Goal: Information Seeking & Learning: Compare options

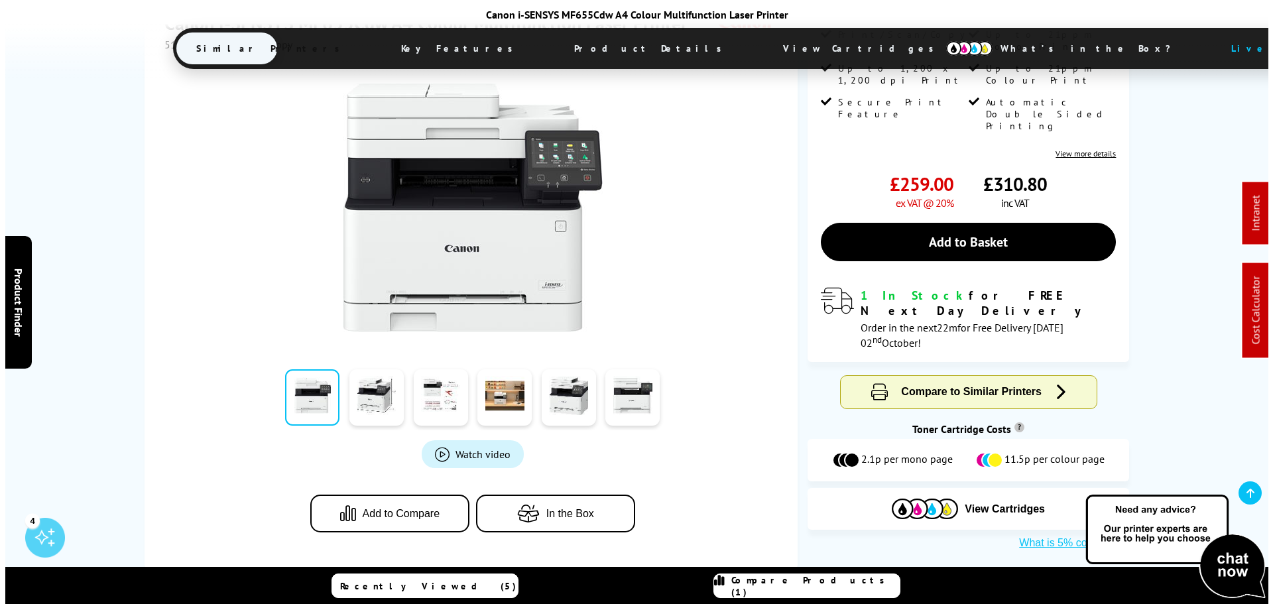
scroll to position [332, 0]
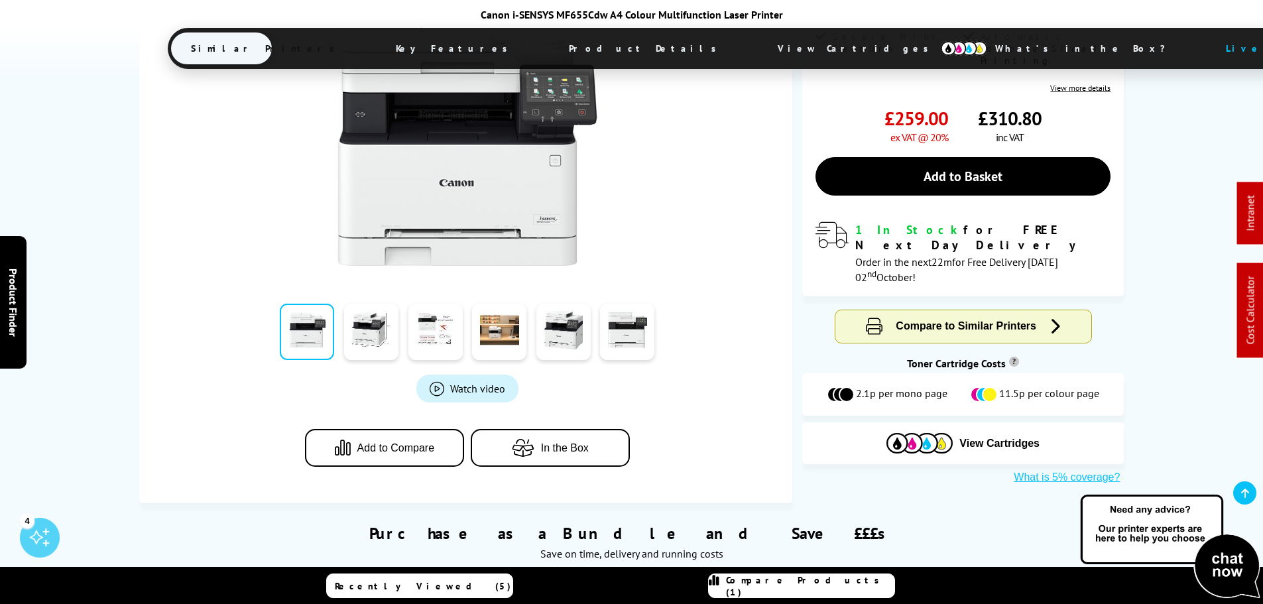
click at [403, 444] on span "Add to Compare" at bounding box center [396, 448] width 78 height 12
click at [832, 582] on span "Compare Products (2)" at bounding box center [810, 586] width 168 height 24
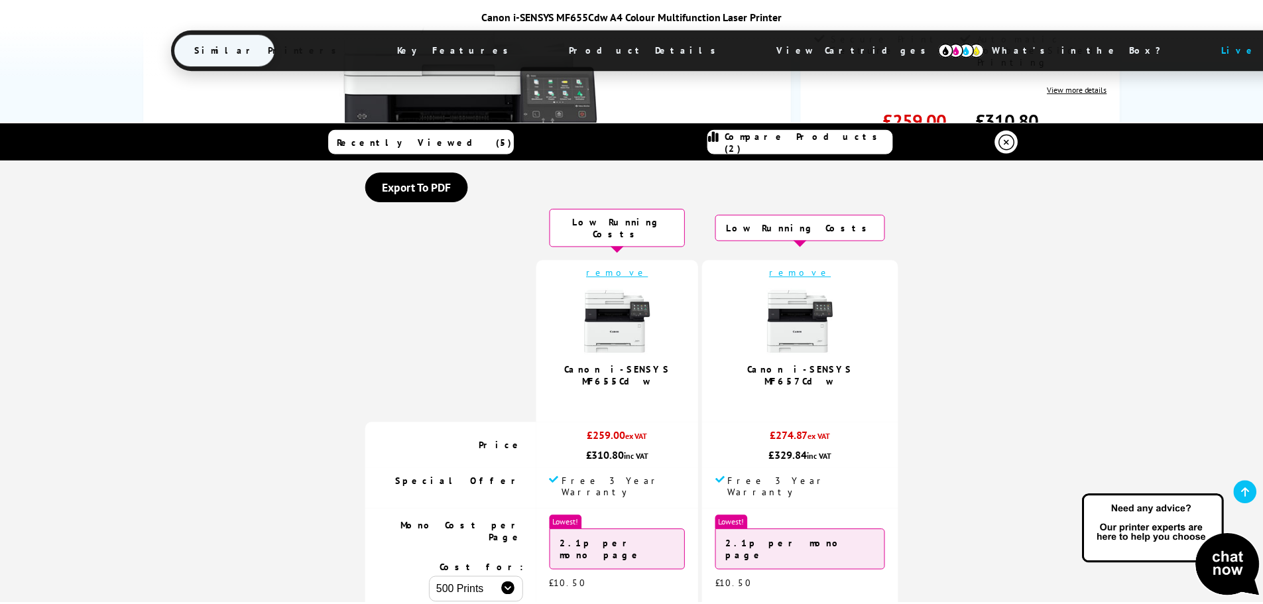
scroll to position [0, 0]
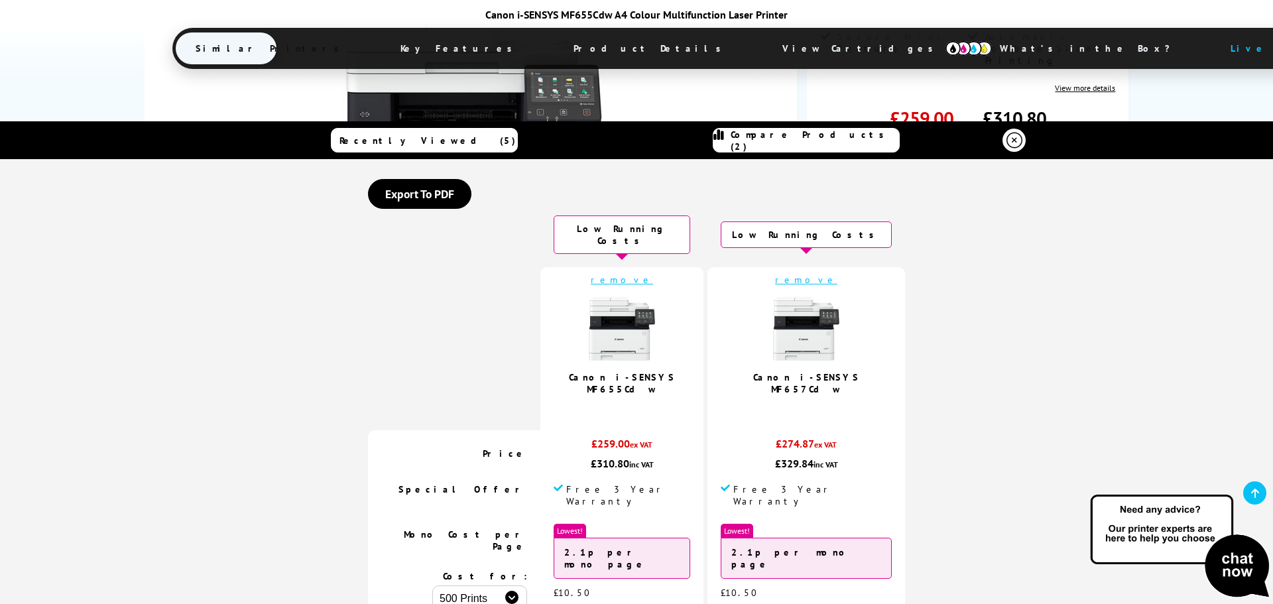
click at [1016, 147] on icon at bounding box center [1015, 141] width 16 height 16
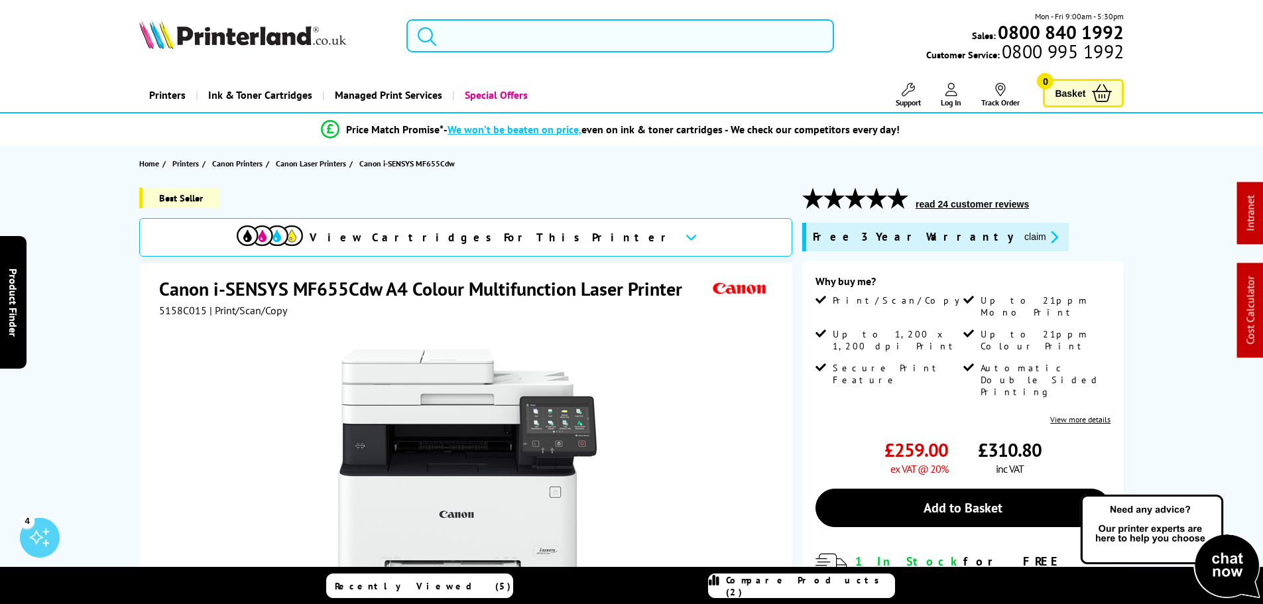
click at [546, 35] on input "search" at bounding box center [620, 35] width 428 height 33
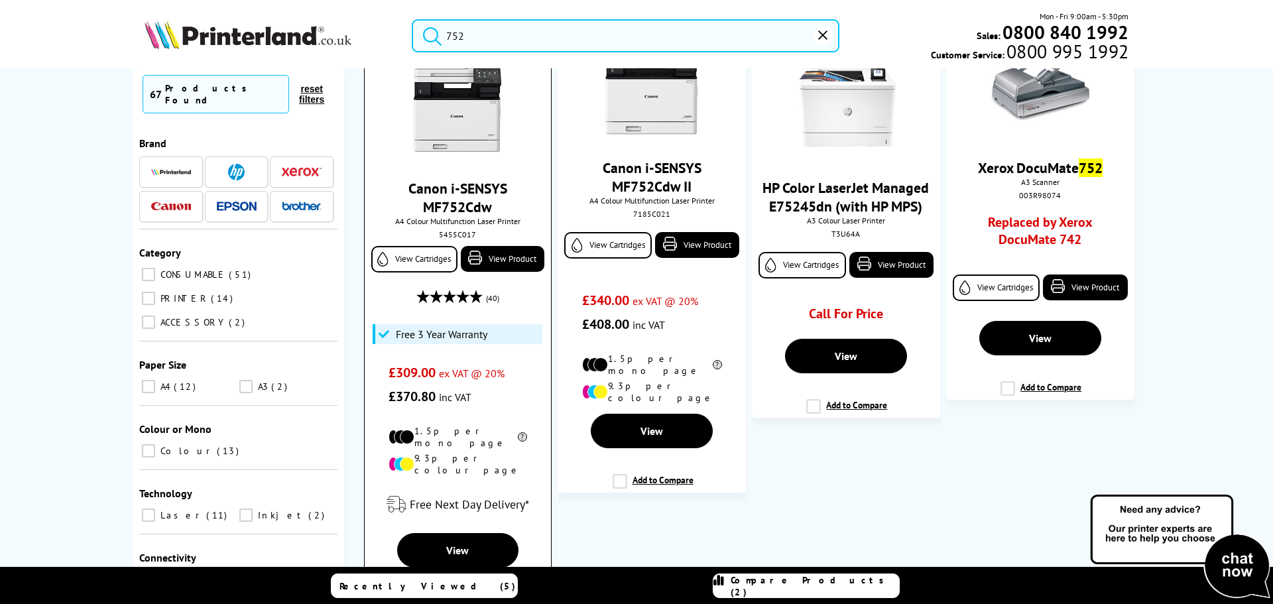
scroll to position [199, 0]
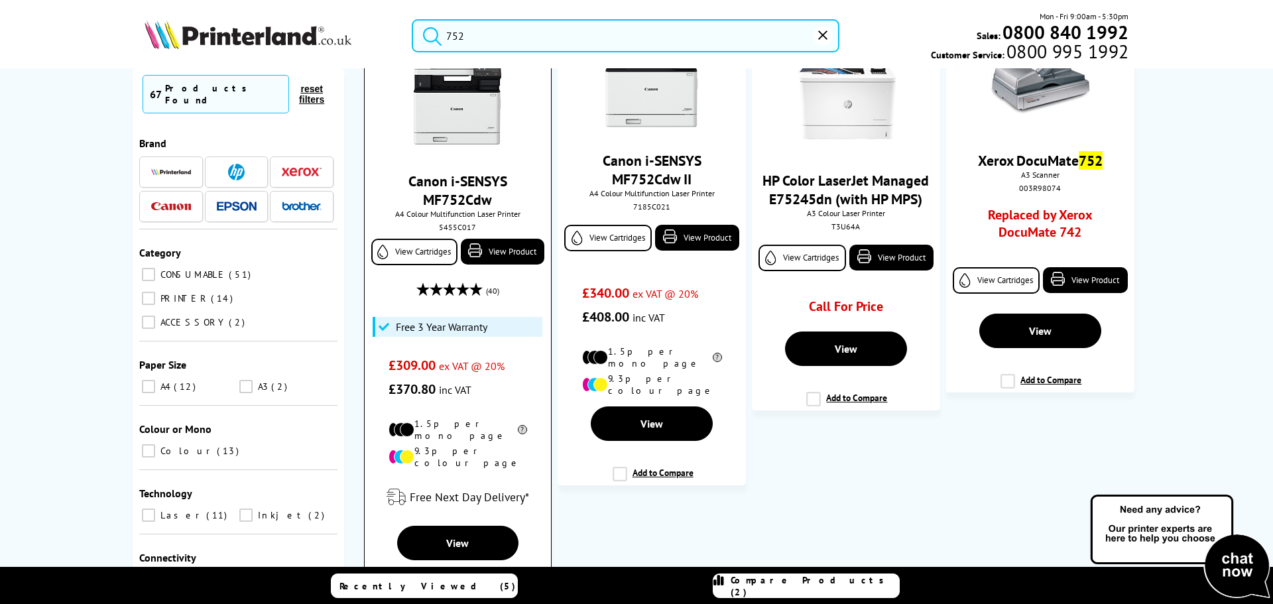
type input "752"
click at [438, 110] on img at bounding box center [457, 99] width 99 height 99
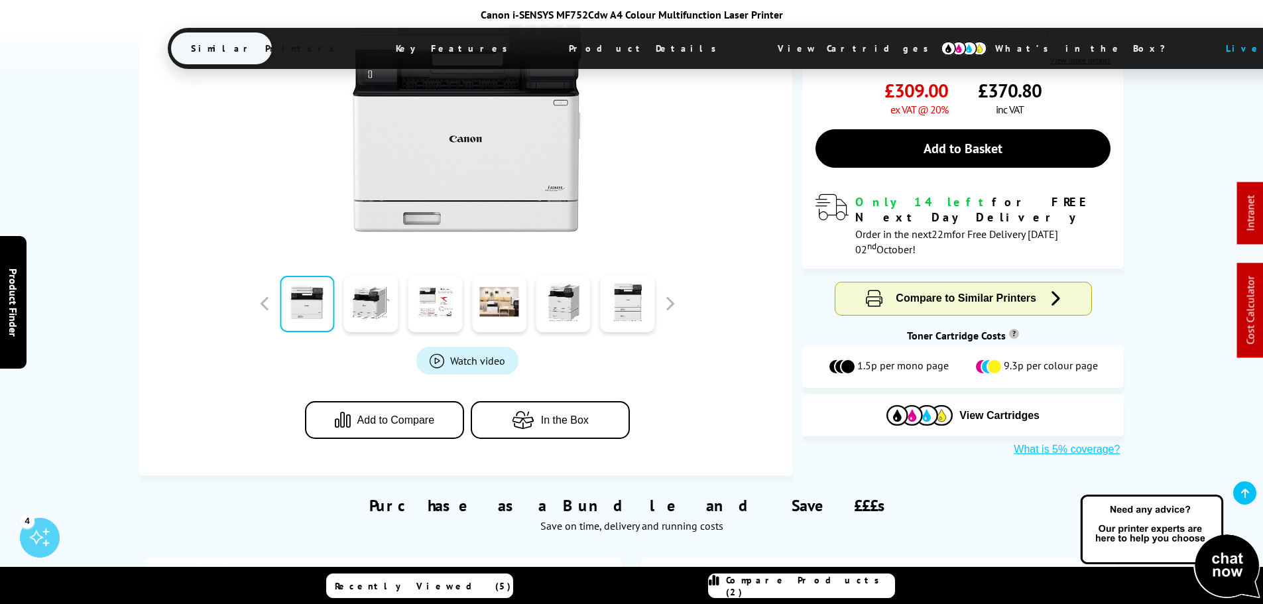
scroll to position [464, 0]
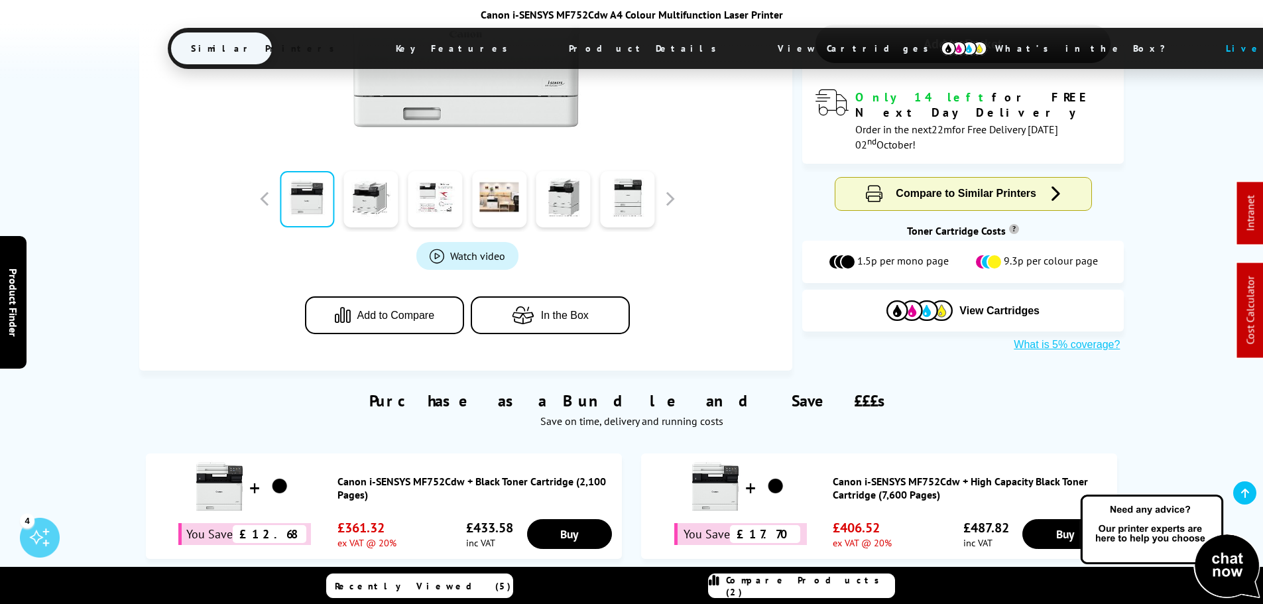
click at [565, 325] on button "In the Box" at bounding box center [550, 315] width 159 height 38
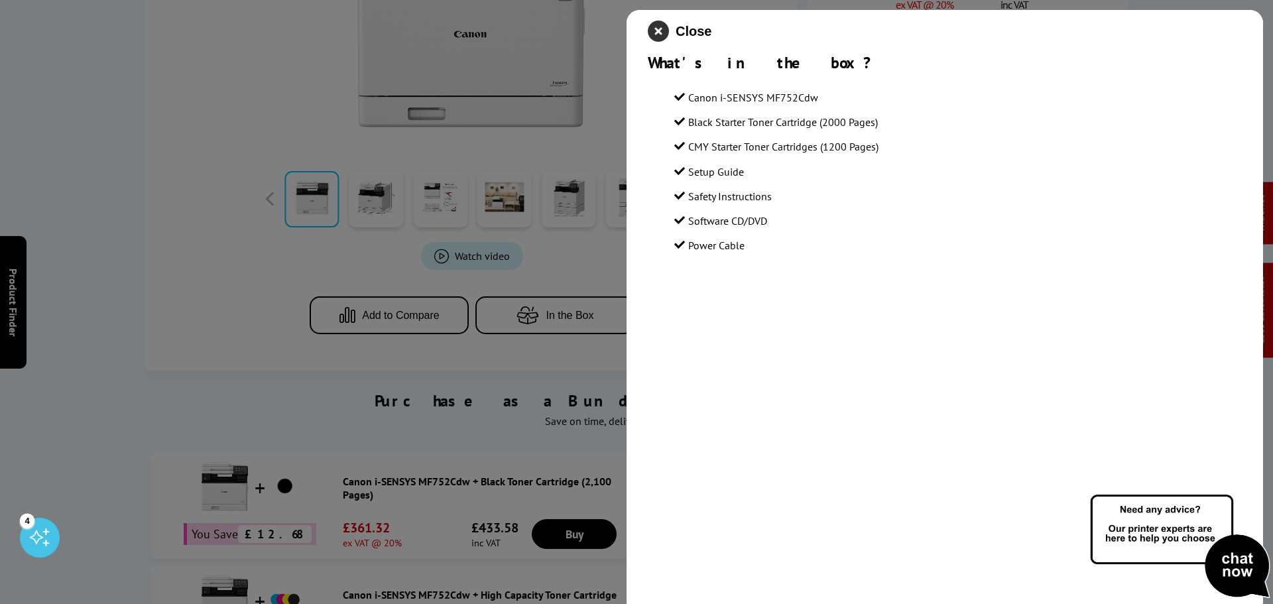
click at [662, 30] on icon "close modal" at bounding box center [658, 31] width 21 height 21
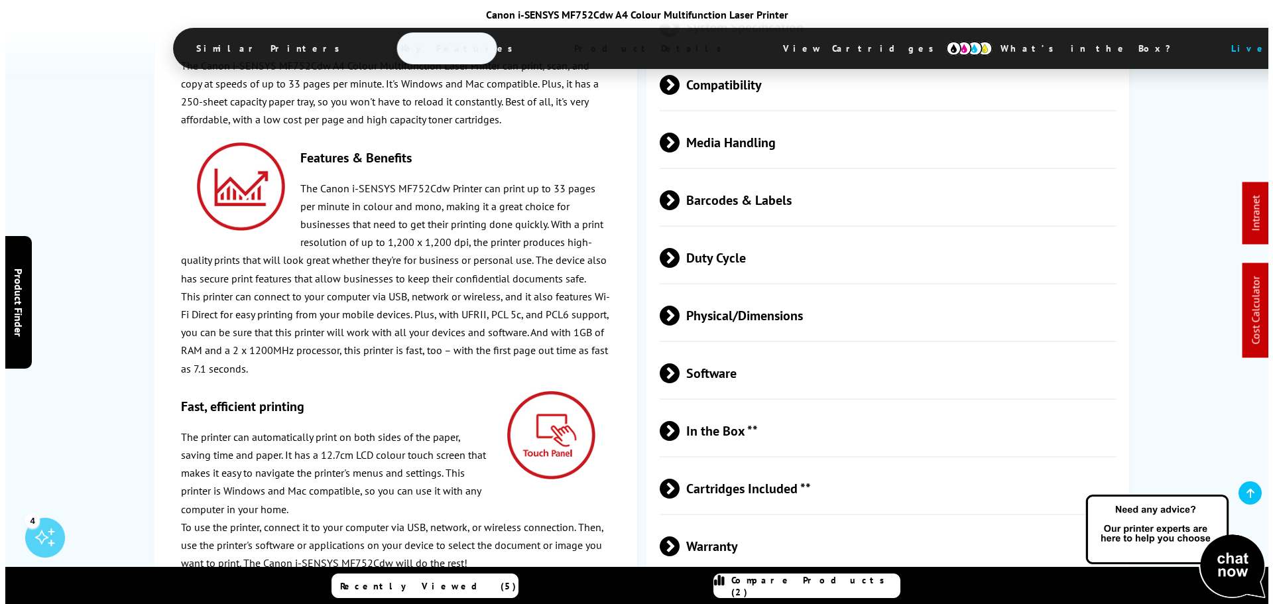
scroll to position [3382, 0]
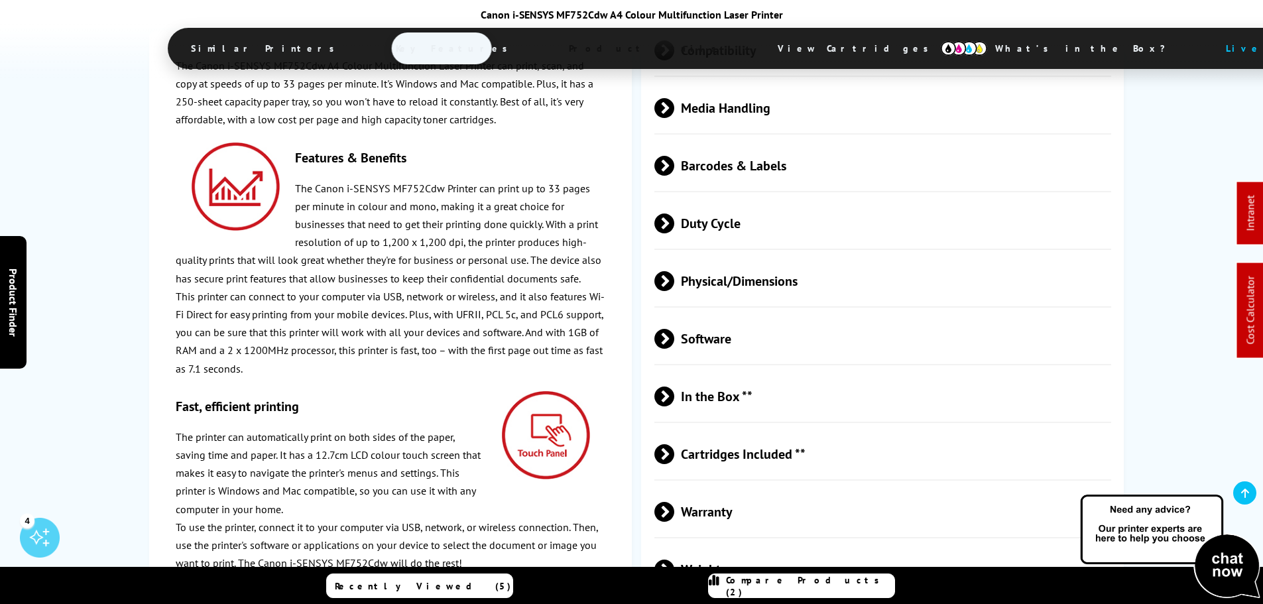
click at [778, 430] on span "Cartridges Included **" at bounding box center [883, 455] width 458 height 50
click at [854, 578] on link "Compare Products (2)" at bounding box center [801, 586] width 187 height 25
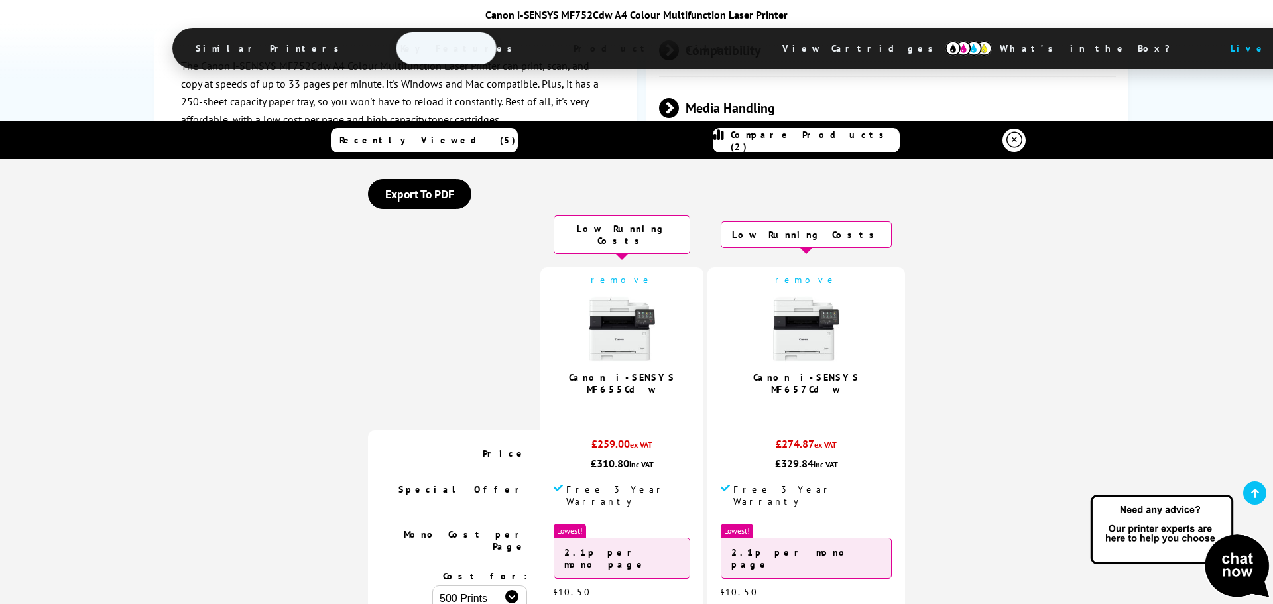
click at [796, 330] on img at bounding box center [806, 329] width 66 height 66
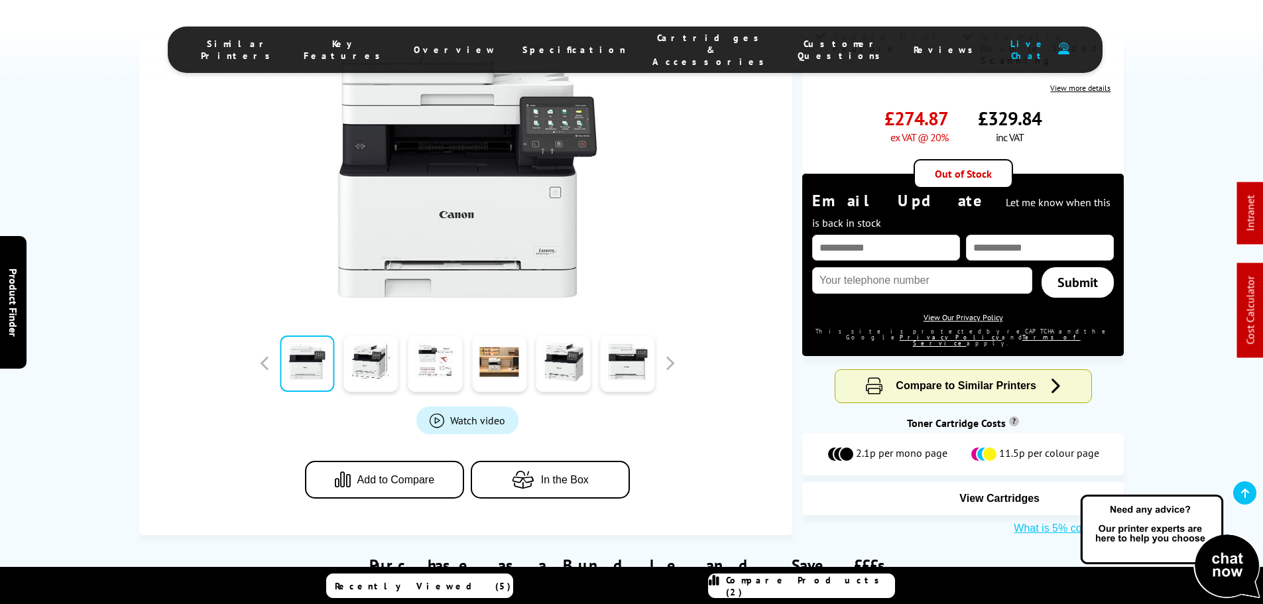
click at [585, 461] on button "In the Box" at bounding box center [550, 480] width 159 height 38
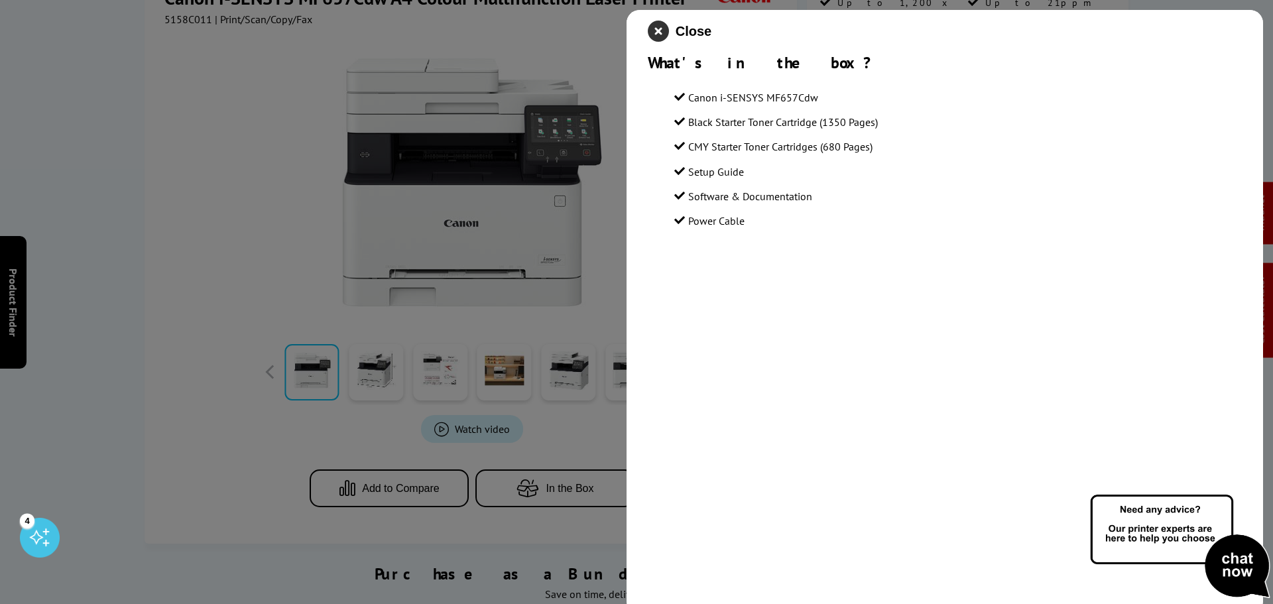
click at [657, 32] on icon "close modal" at bounding box center [658, 31] width 21 height 21
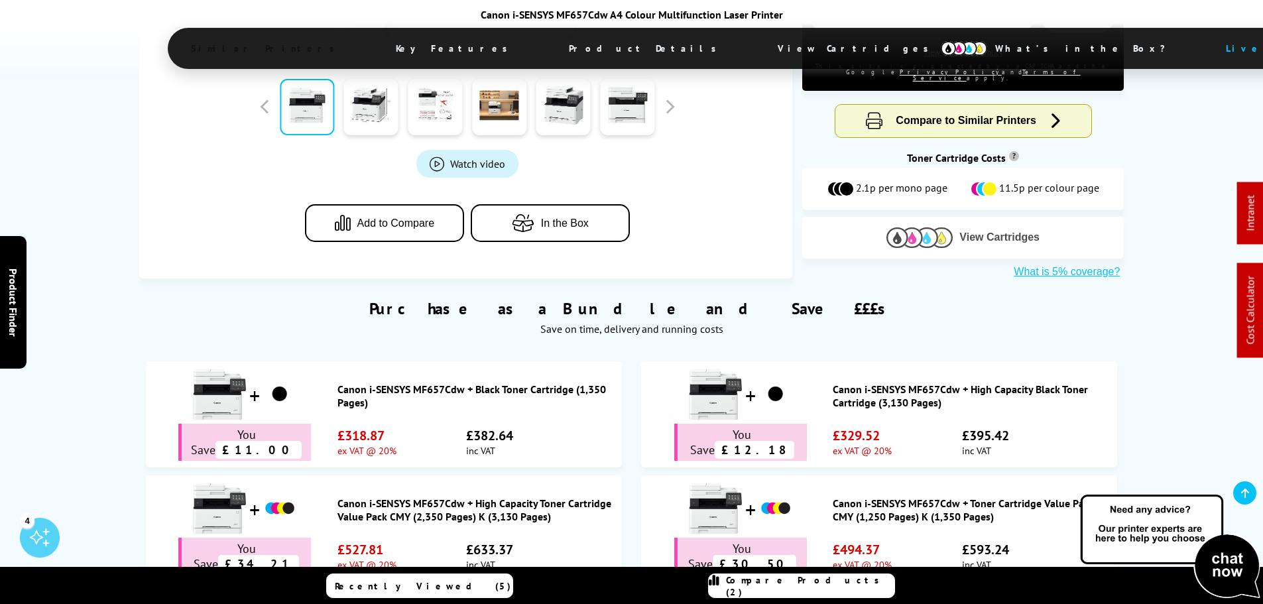
click at [946, 227] on img at bounding box center [920, 237] width 66 height 21
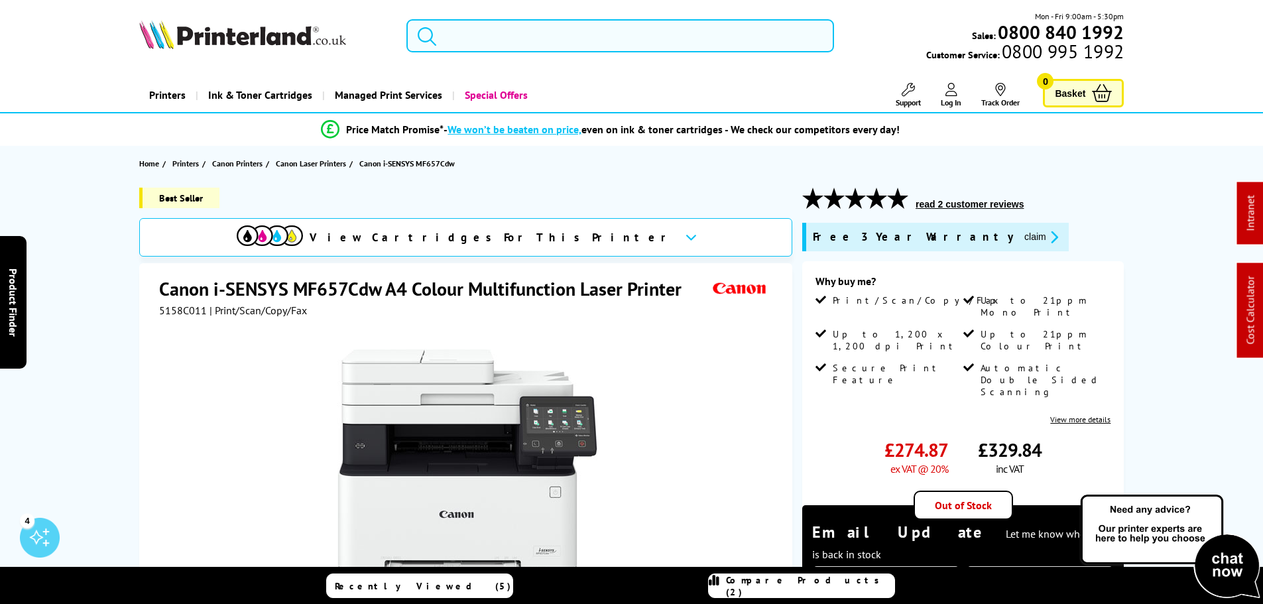
click at [485, 35] on input "search" at bounding box center [620, 35] width 428 height 33
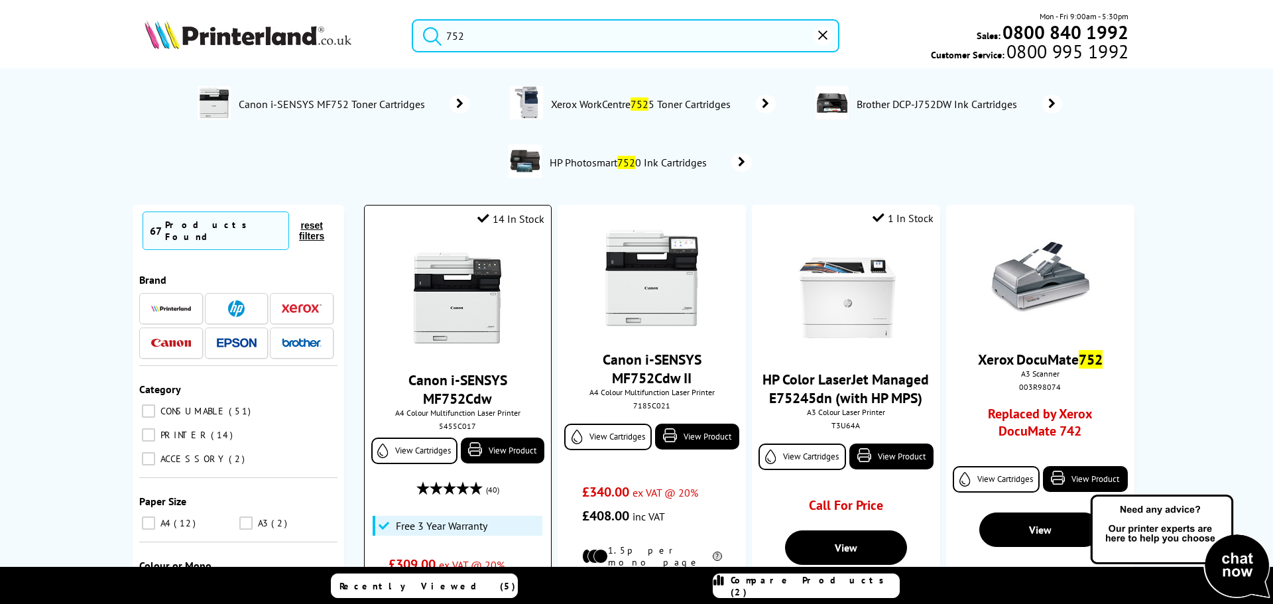
type input "752"
click at [471, 289] on img at bounding box center [457, 298] width 99 height 99
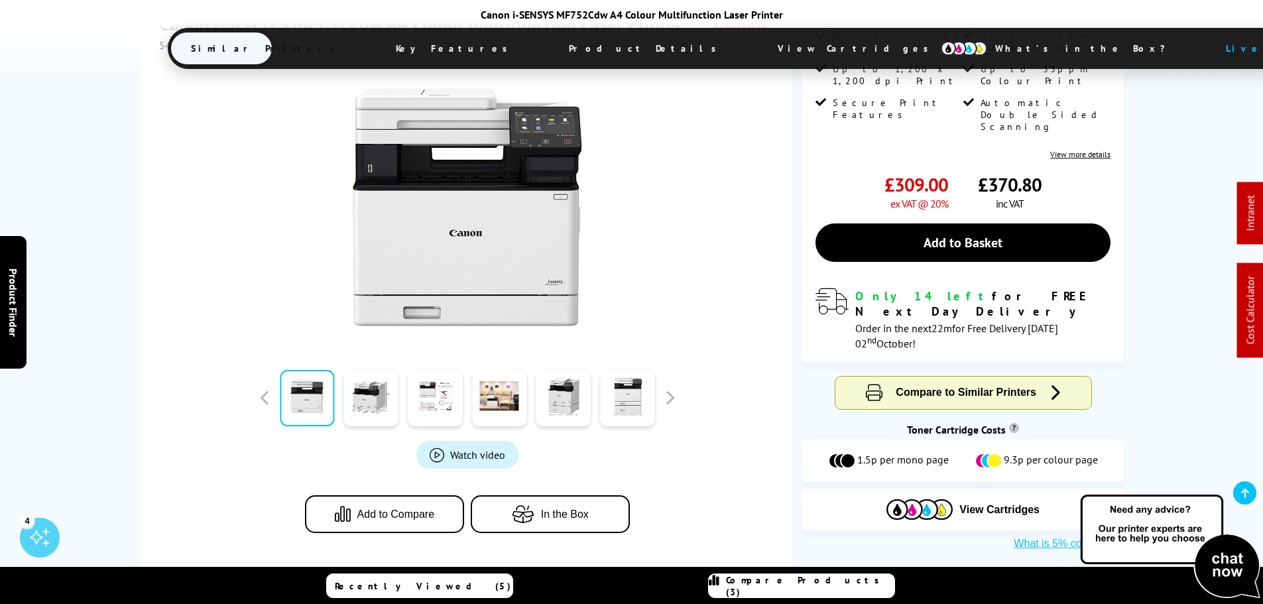
click at [802, 582] on span "Compare Products (3)" at bounding box center [810, 586] width 168 height 24
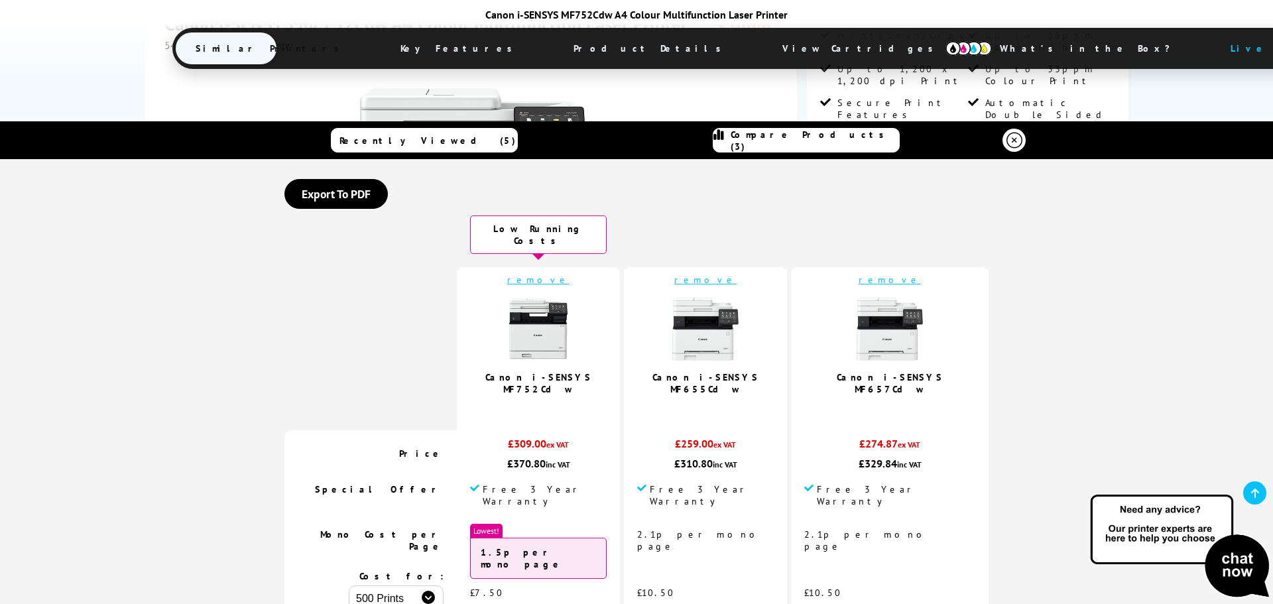
click at [719, 274] on link "remove" at bounding box center [705, 280] width 62 height 12
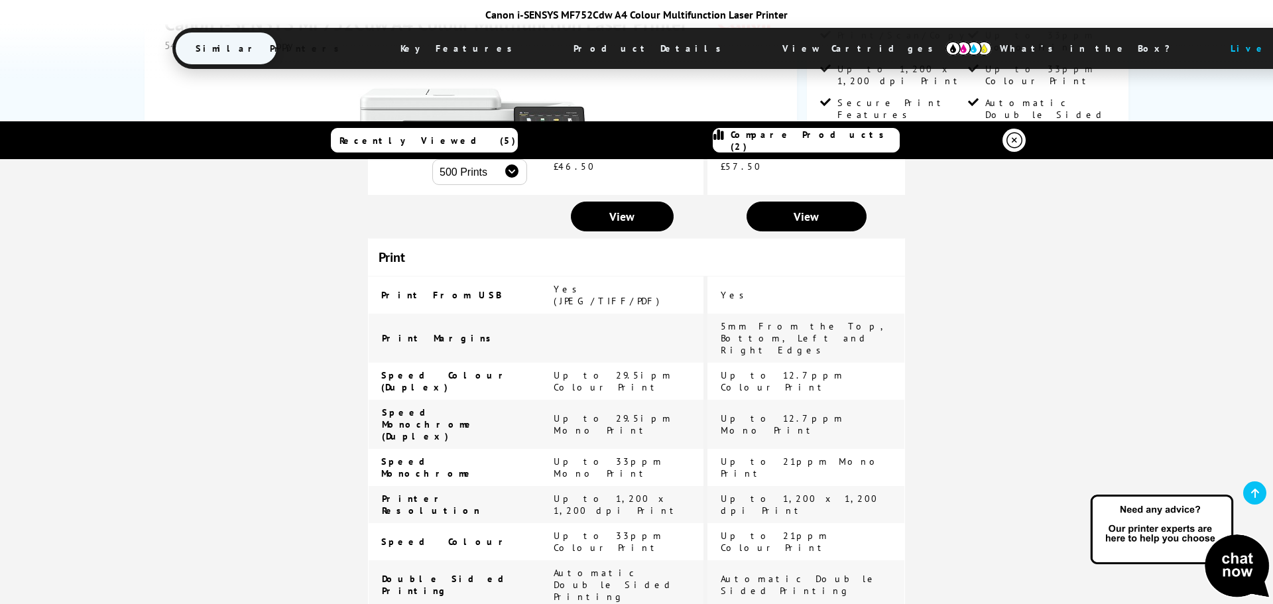
scroll to position [133, 0]
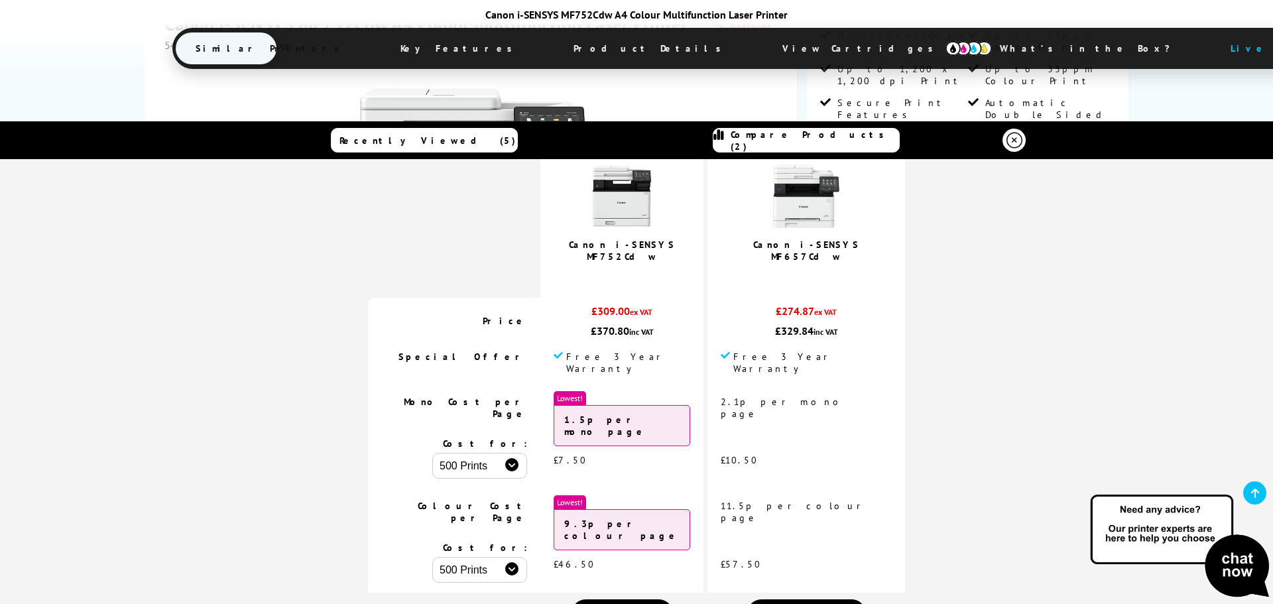
click at [652, 192] on img at bounding box center [622, 196] width 66 height 66
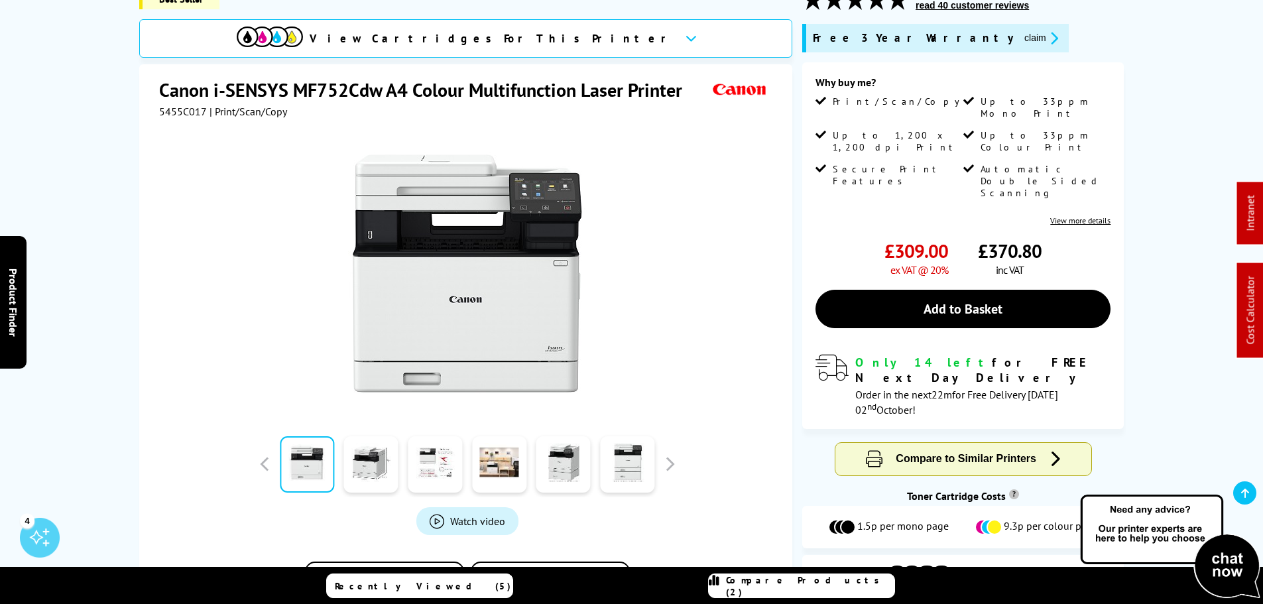
click at [177, 111] on span "5455C017" at bounding box center [183, 111] width 48 height 13
copy span "5455C017"
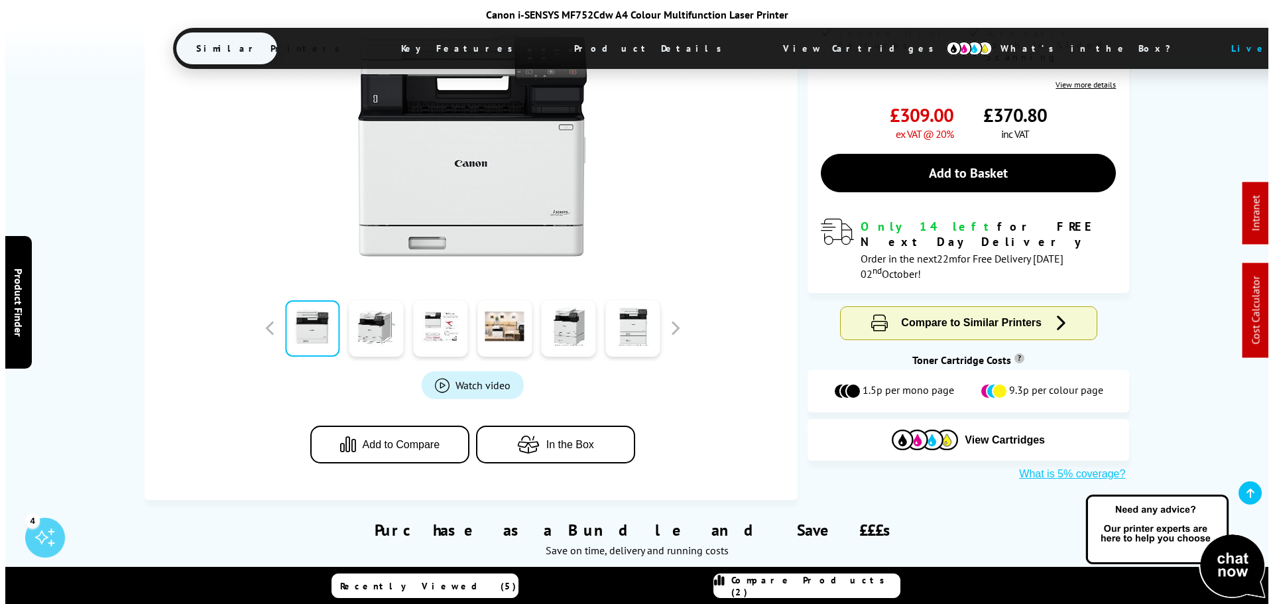
scroll to position [398, 0]
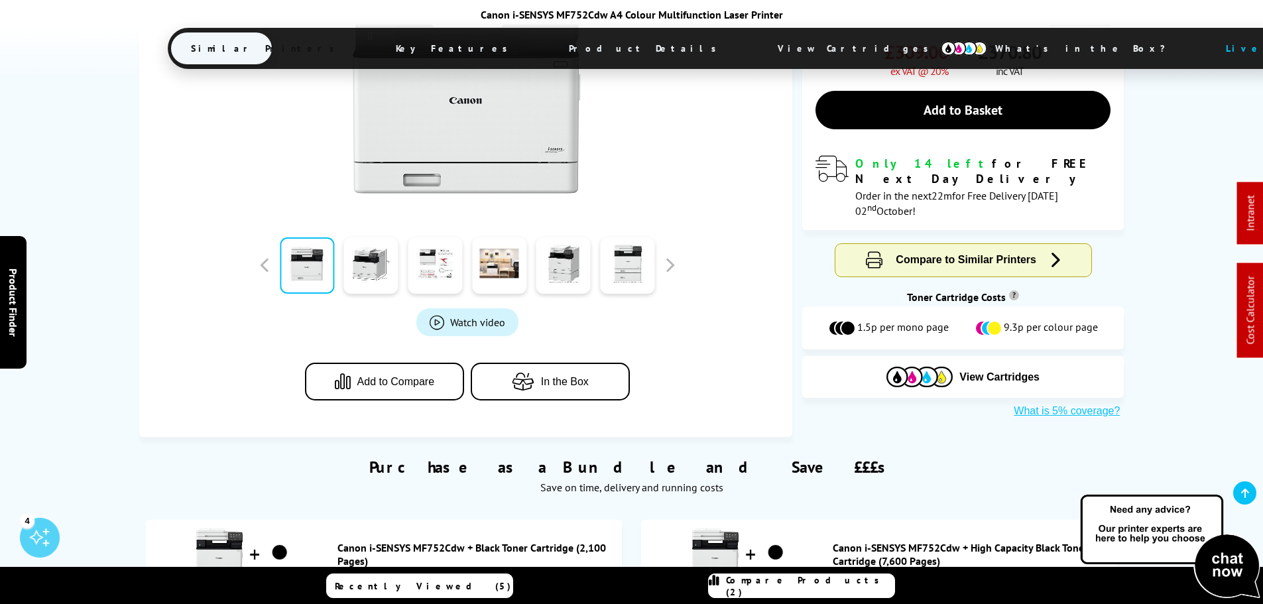
drag, startPoint x: 816, startPoint y: 591, endPoint x: 809, endPoint y: 582, distance: 11.3
click at [816, 591] on span "Compare Products (2)" at bounding box center [810, 586] width 168 height 24
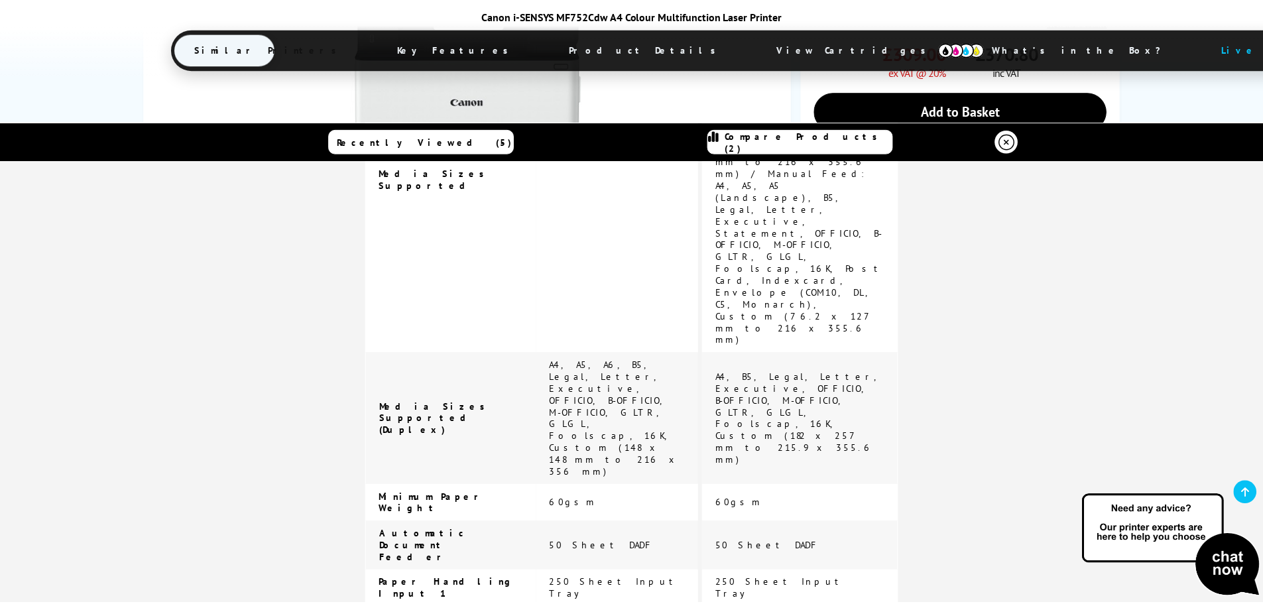
scroll to position [2984, 0]
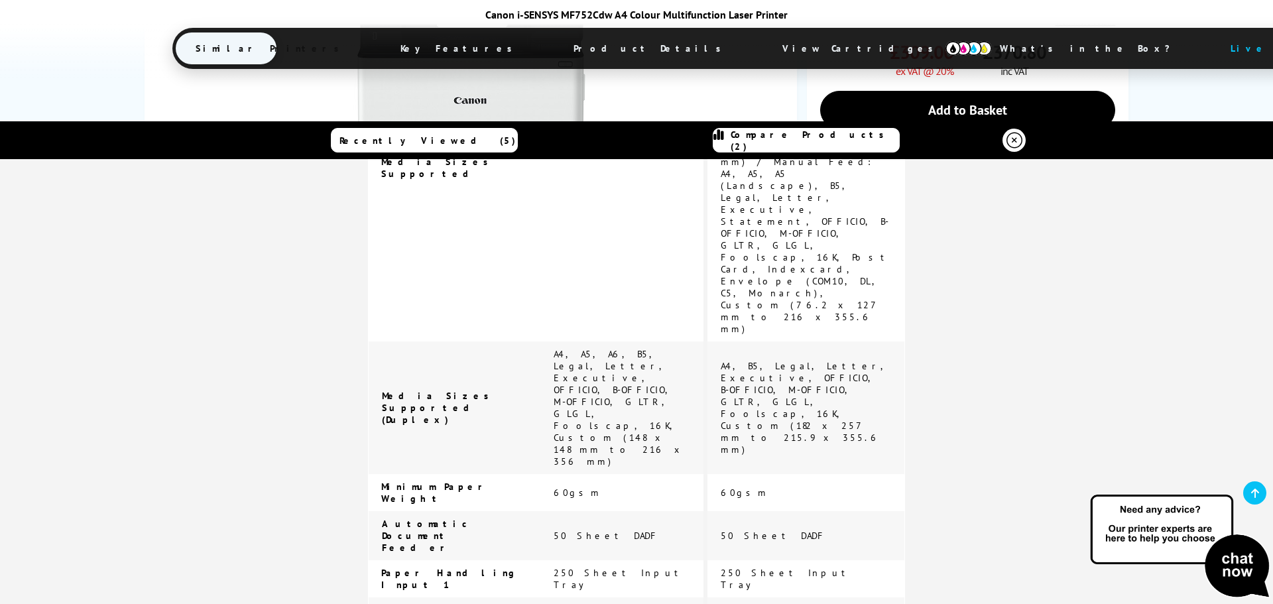
click at [1016, 147] on icon at bounding box center [1015, 141] width 16 height 16
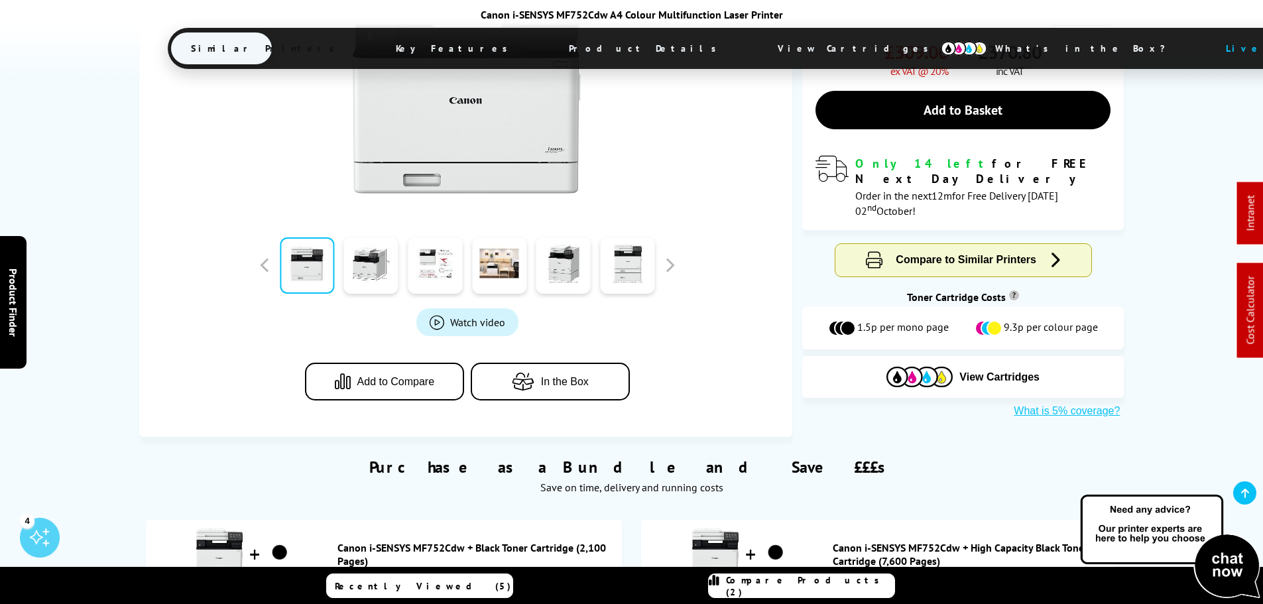
drag, startPoint x: 808, startPoint y: 391, endPoint x: 827, endPoint y: 484, distance: 94.7
click at [246, 186] on div at bounding box center [467, 69] width 617 height 300
click at [895, 356] on div "View Cartridges" at bounding box center [963, 377] width 322 height 42
click at [897, 367] on img at bounding box center [920, 377] width 66 height 21
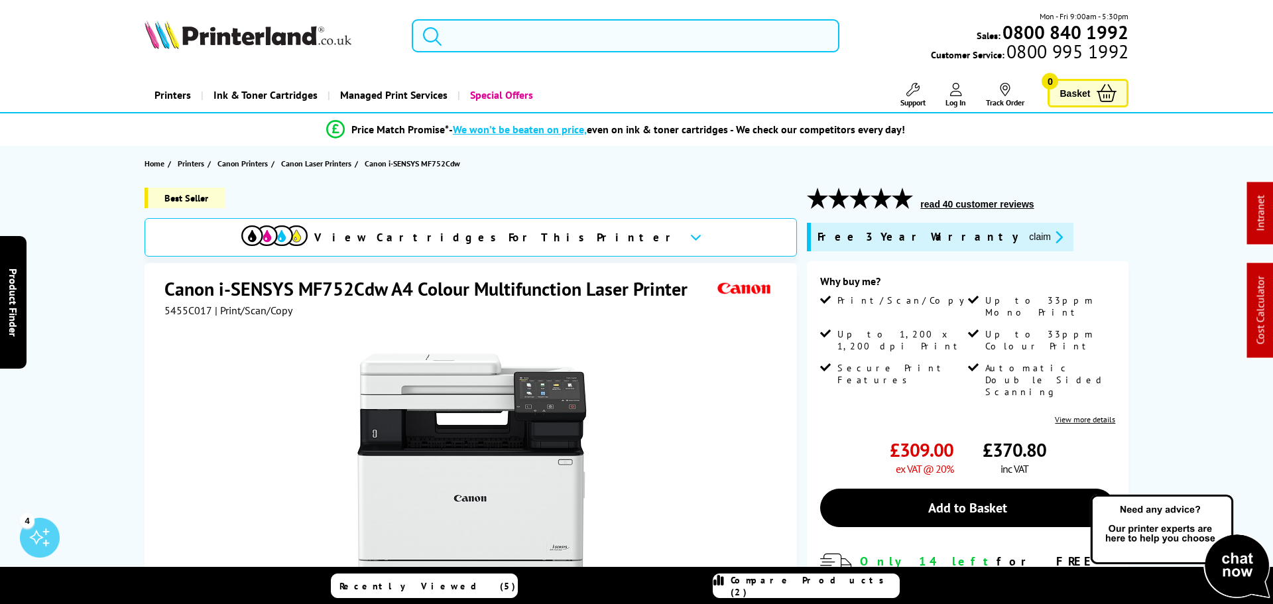
click at [456, 38] on input "search" at bounding box center [626, 35] width 428 height 33
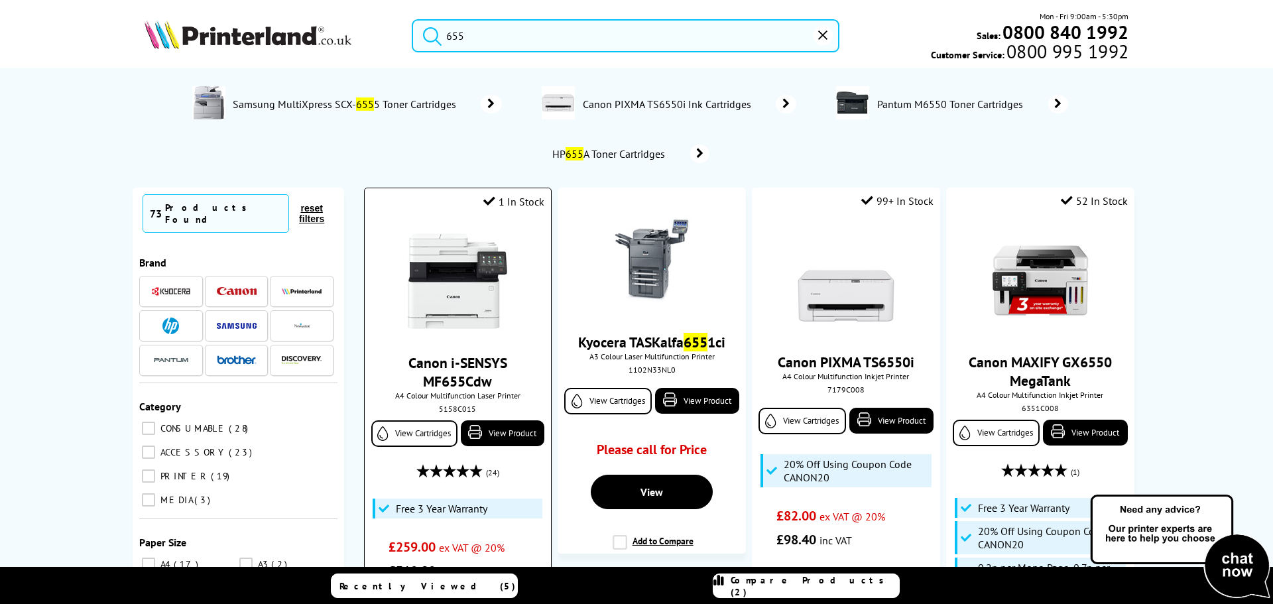
type input "655"
click at [451, 310] on img at bounding box center [457, 280] width 99 height 99
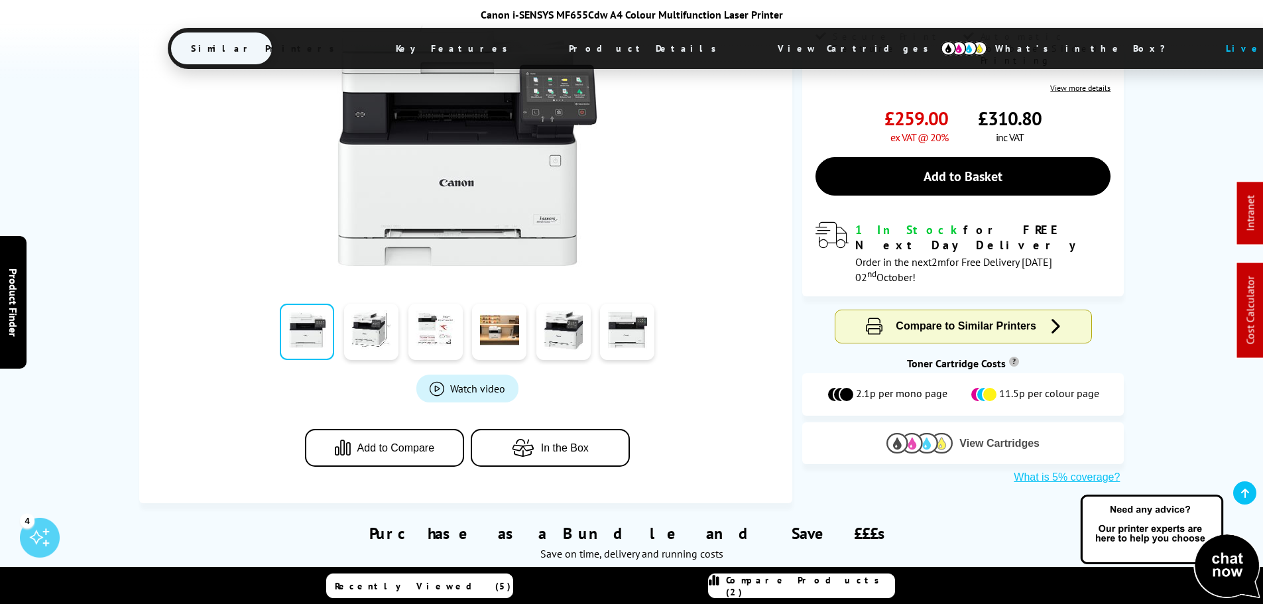
click at [890, 433] on img at bounding box center [920, 443] width 66 height 21
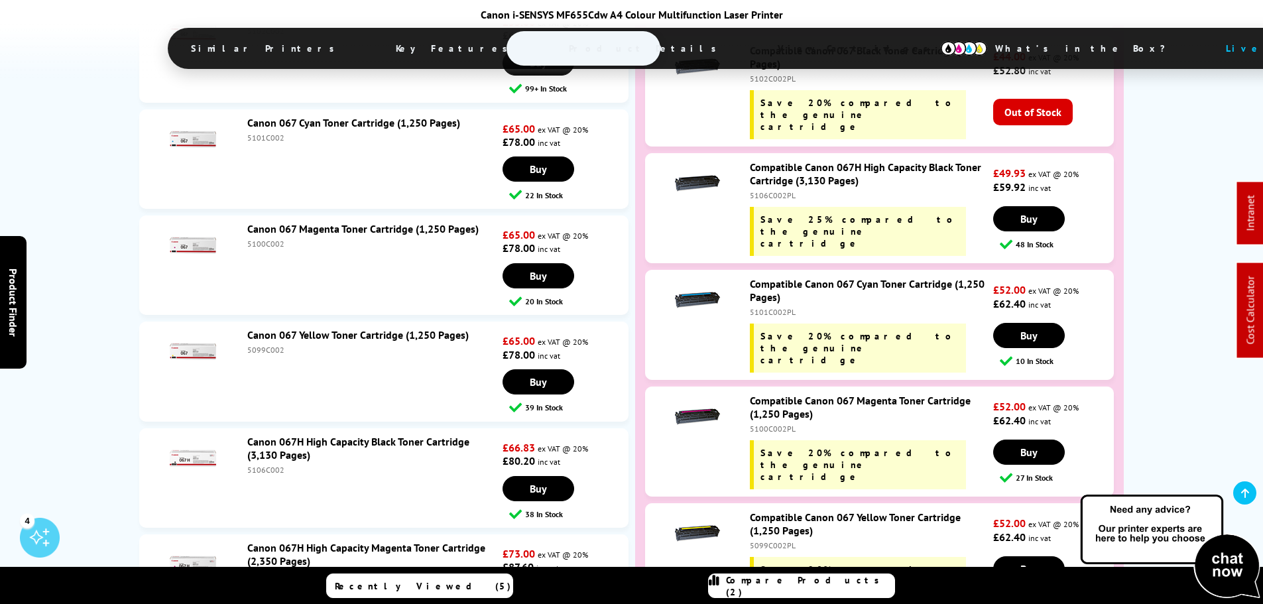
scroll to position [4616, 0]
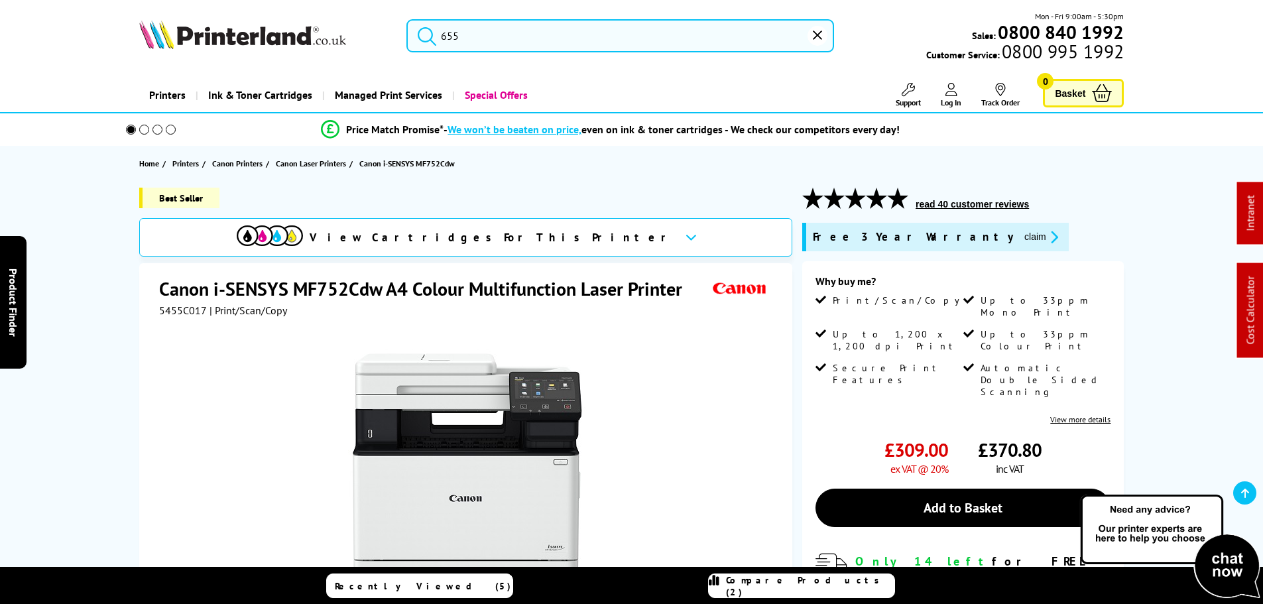
click at [501, 230] on span "View Cartridges For This Printer" at bounding box center [492, 237] width 365 height 15
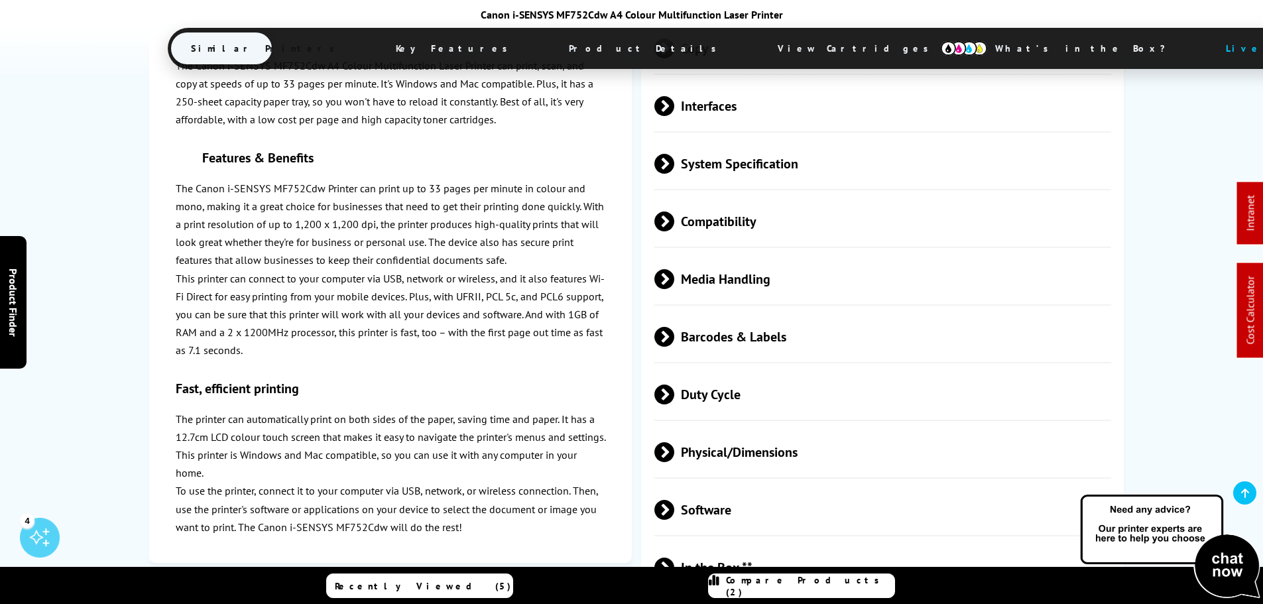
scroll to position [4158, 0]
